Goal: Task Accomplishment & Management: Use online tool/utility

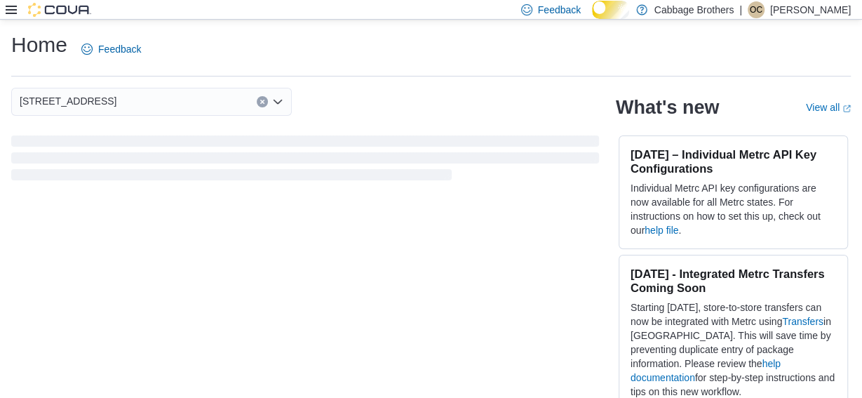
click at [10, 7] on icon at bounding box center [11, 9] width 11 height 11
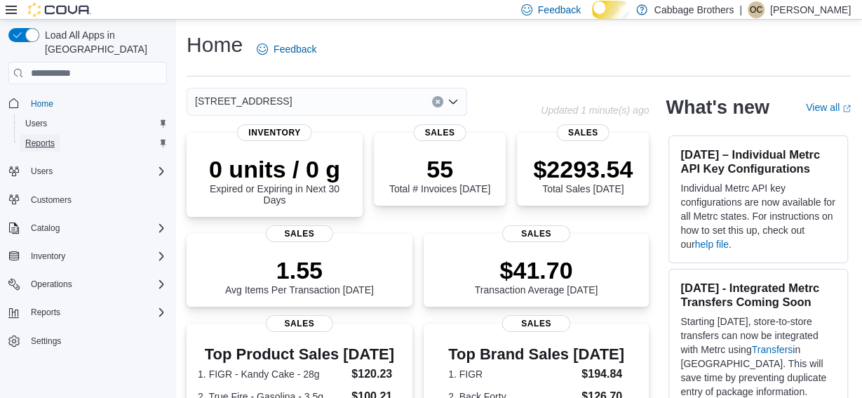
click at [37, 137] on span "Reports" at bounding box center [39, 142] width 29 height 11
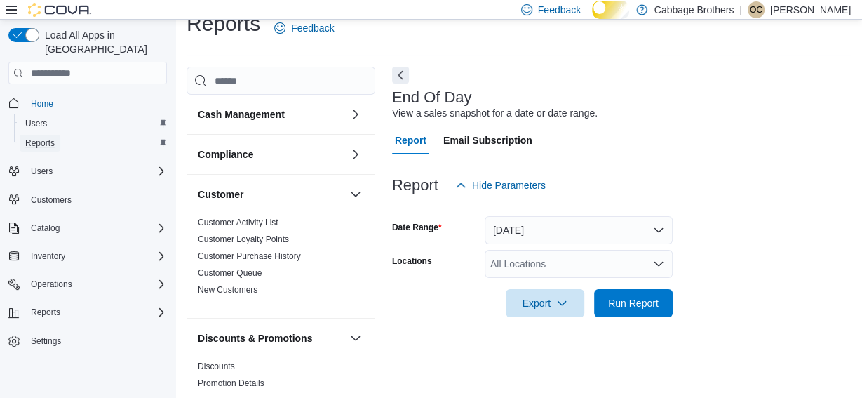
scroll to position [34, 0]
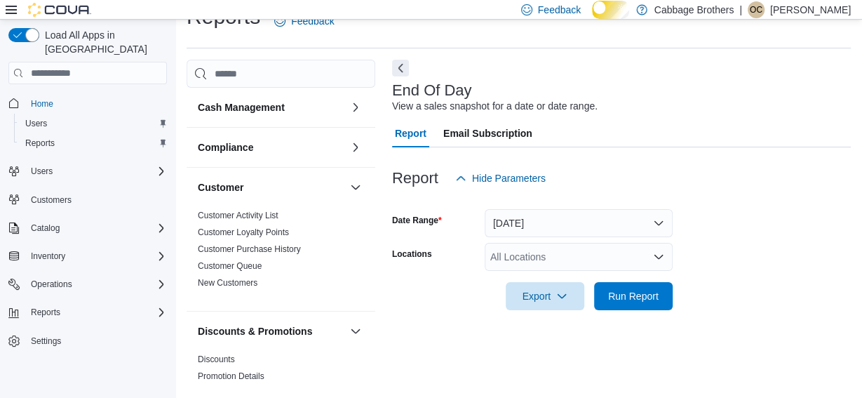
click at [11, 7] on icon at bounding box center [11, 9] width 11 height 11
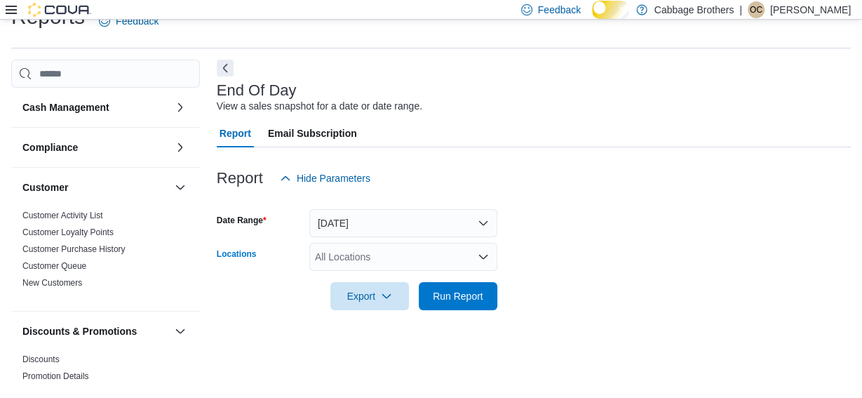
click at [481, 260] on icon "Open list of options" at bounding box center [482, 256] width 11 height 11
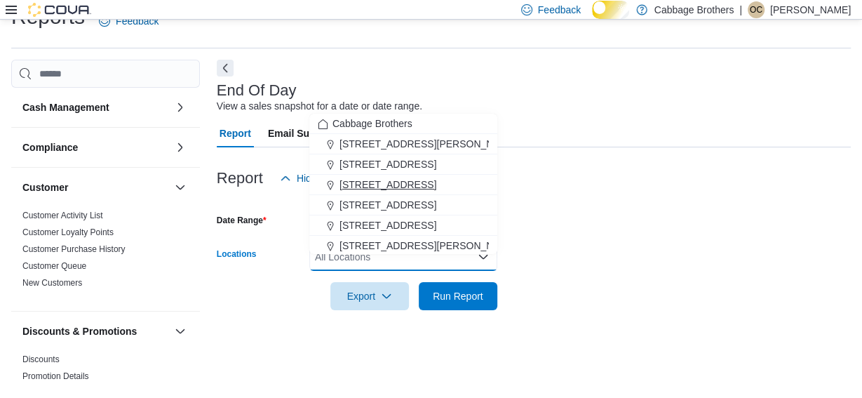
click at [355, 177] on span "[STREET_ADDRESS]" at bounding box center [387, 184] width 97 height 14
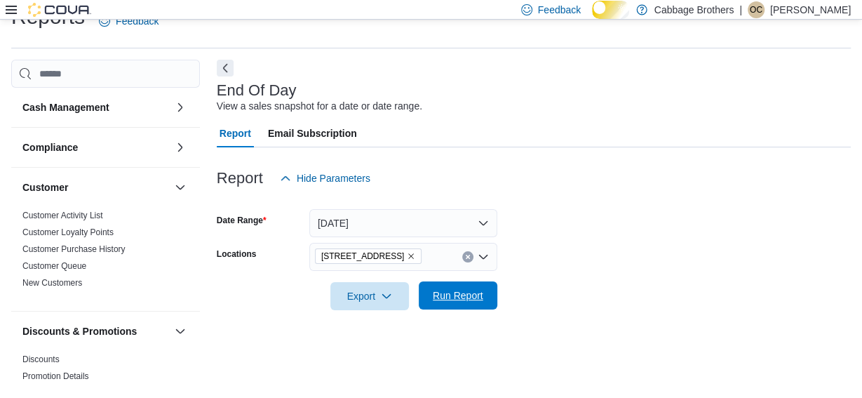
click at [456, 294] on span "Run Report" at bounding box center [458, 295] width 50 height 14
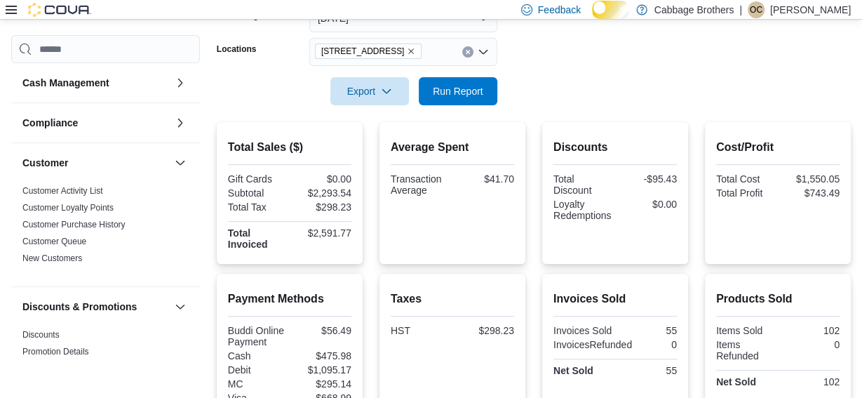
scroll to position [233, 0]
click at [624, 263] on div "Discounts Total Discount -$95.43 Loyalty Redemptions $0.00" at bounding box center [615, 192] width 146 height 142
click at [407, 55] on icon "Remove 483 Hwy #8 from selection in this group" at bounding box center [411, 50] width 8 height 8
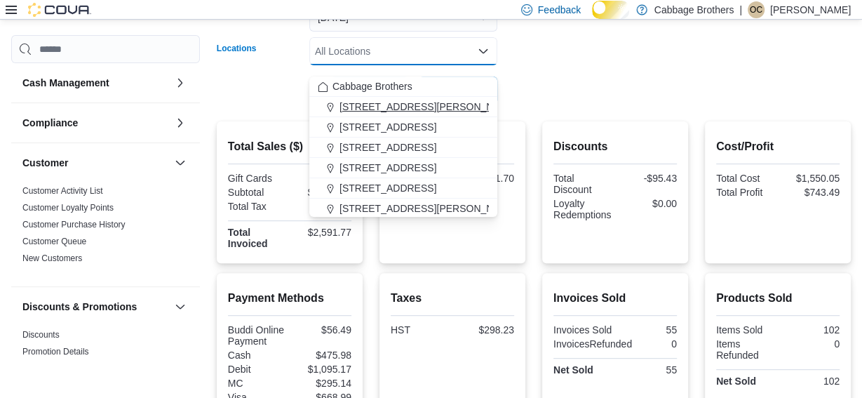
click at [370, 107] on span "[STREET_ADDRESS][PERSON_NAME]" at bounding box center [428, 107] width 178 height 14
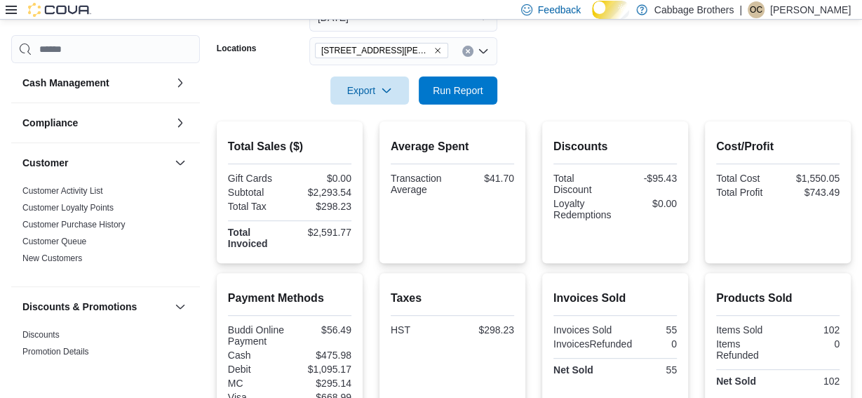
click at [588, 87] on form "Date Range [DATE] Locations [STREET_ADDRESS][PERSON_NAME] Export Run Report" at bounding box center [534, 46] width 634 height 118
click at [457, 90] on span "Run Report" at bounding box center [458, 90] width 62 height 28
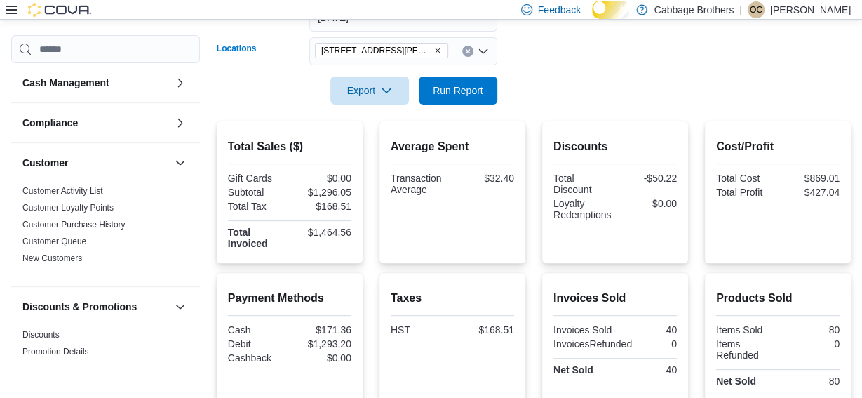
click at [433, 55] on icon "Remove 192 Locke St S from selection in this group" at bounding box center [437, 50] width 8 height 8
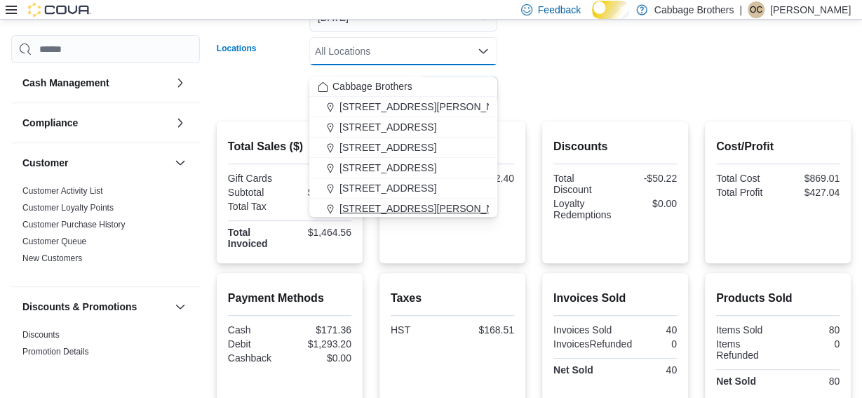
click at [393, 206] on span "[STREET_ADDRESS][PERSON_NAME]" at bounding box center [428, 208] width 178 height 14
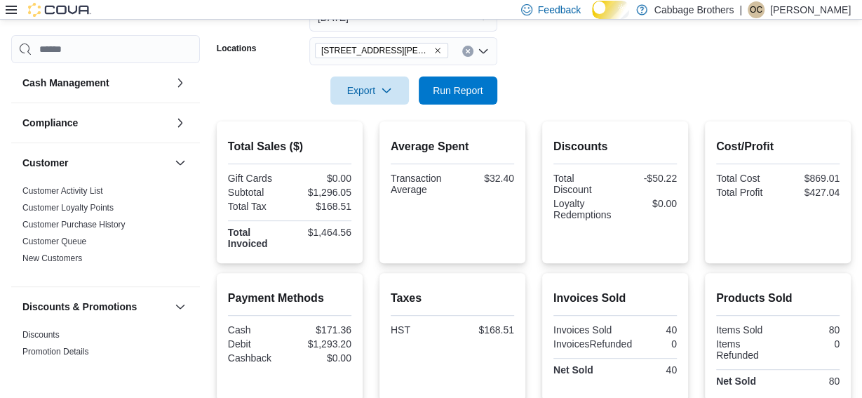
click at [602, 76] on div at bounding box center [534, 70] width 634 height 11
click at [468, 89] on span "Run Report" at bounding box center [458, 90] width 62 height 28
click at [437, 55] on icon "Remove 830 Upper James Street from selection in this group" at bounding box center [437, 50] width 8 height 8
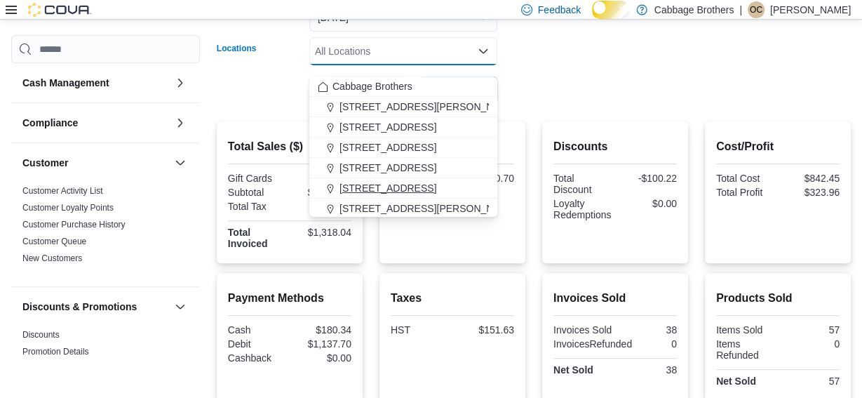
click at [393, 183] on span "[STREET_ADDRESS]" at bounding box center [387, 188] width 97 height 14
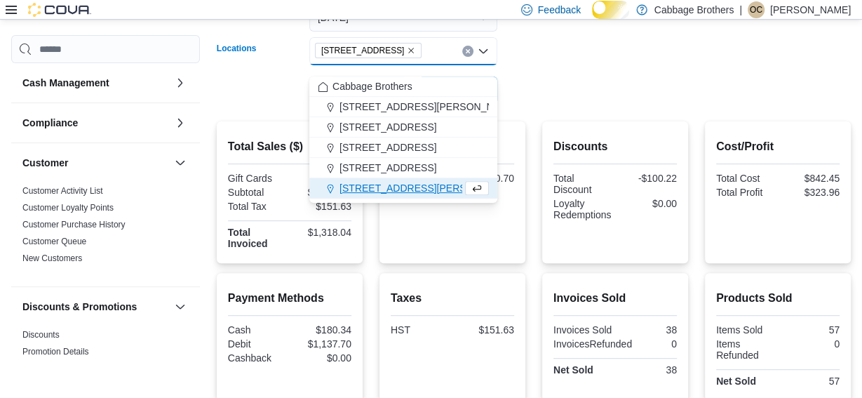
click at [584, 76] on div at bounding box center [534, 70] width 634 height 11
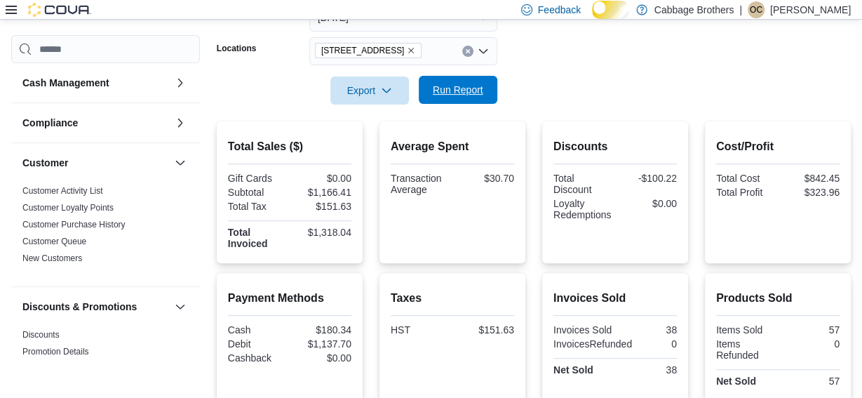
click at [456, 96] on span "Run Report" at bounding box center [458, 90] width 50 height 14
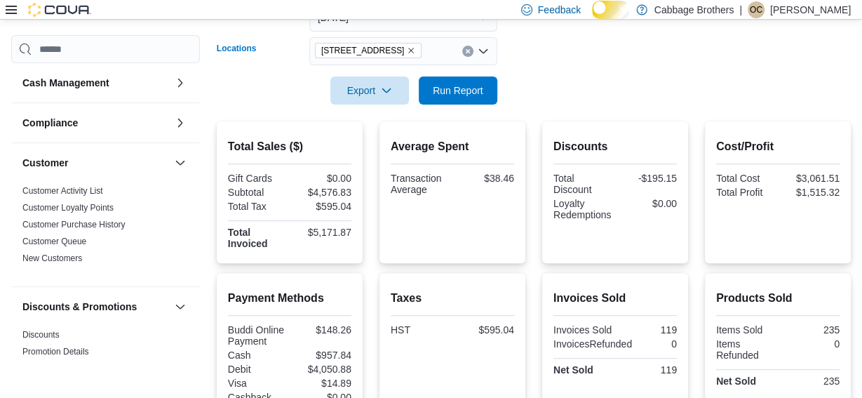
click at [407, 55] on icon "Remove 57 Cootes Drive from selection in this group" at bounding box center [411, 50] width 8 height 8
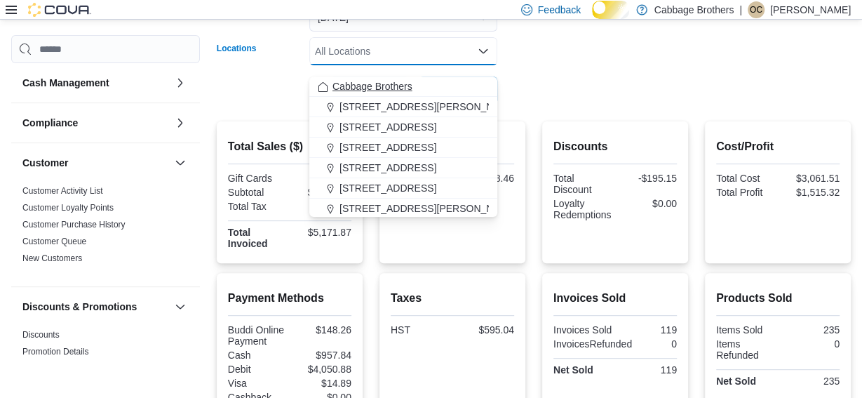
click at [396, 85] on span "Cabbage Brothers" at bounding box center [372, 86] width 80 height 14
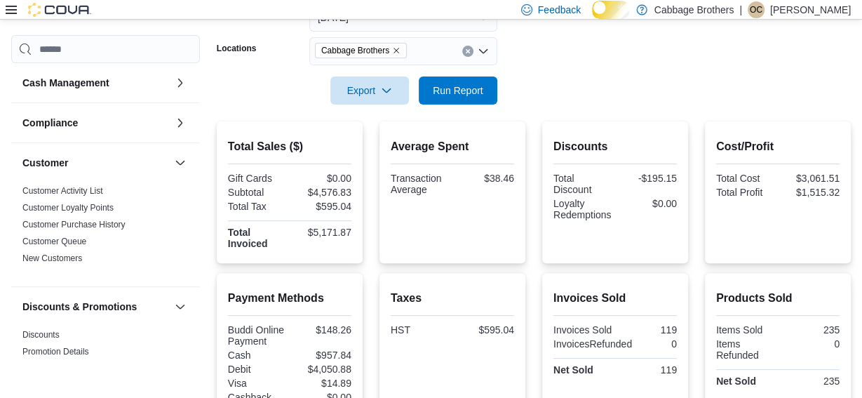
click at [544, 76] on div at bounding box center [534, 70] width 634 height 11
click at [466, 91] on span "Run Report" at bounding box center [458, 90] width 62 height 28
click at [400, 55] on icon "Remove Cabbage Brothers from selection in this group" at bounding box center [396, 50] width 8 height 8
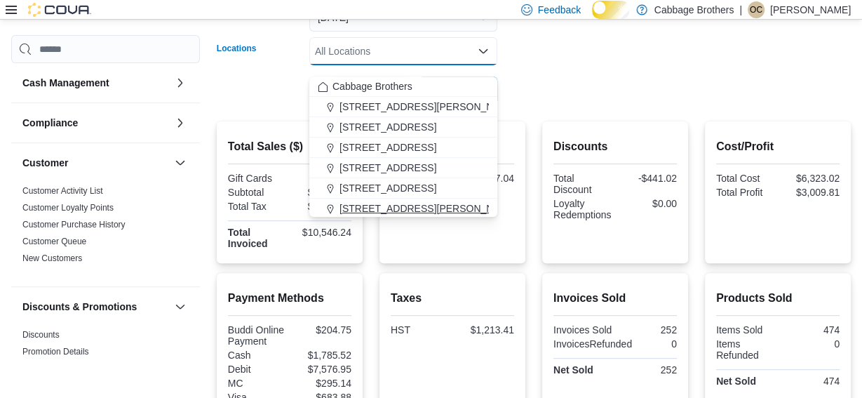
click at [382, 208] on span "[STREET_ADDRESS][PERSON_NAME]" at bounding box center [428, 208] width 178 height 14
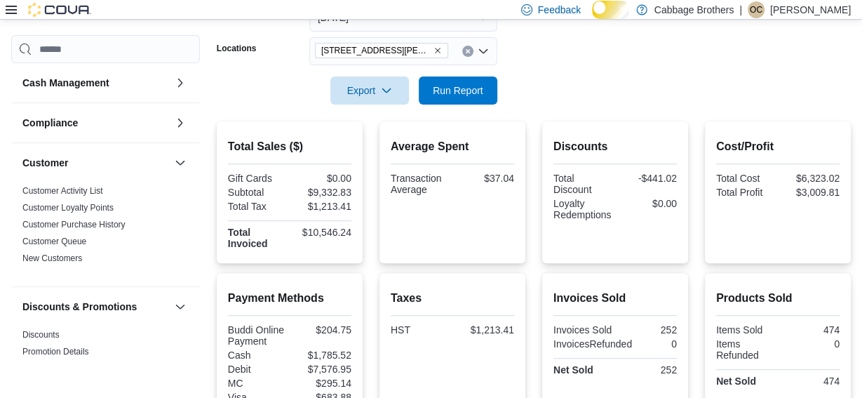
click at [644, 45] on form "Date Range [DATE] Locations [STREET_ADDRESS][PERSON_NAME] Export Run Report" at bounding box center [534, 46] width 634 height 118
click at [454, 97] on span "Run Report" at bounding box center [458, 90] width 50 height 14
